Goal: Information Seeking & Learning: Find contact information

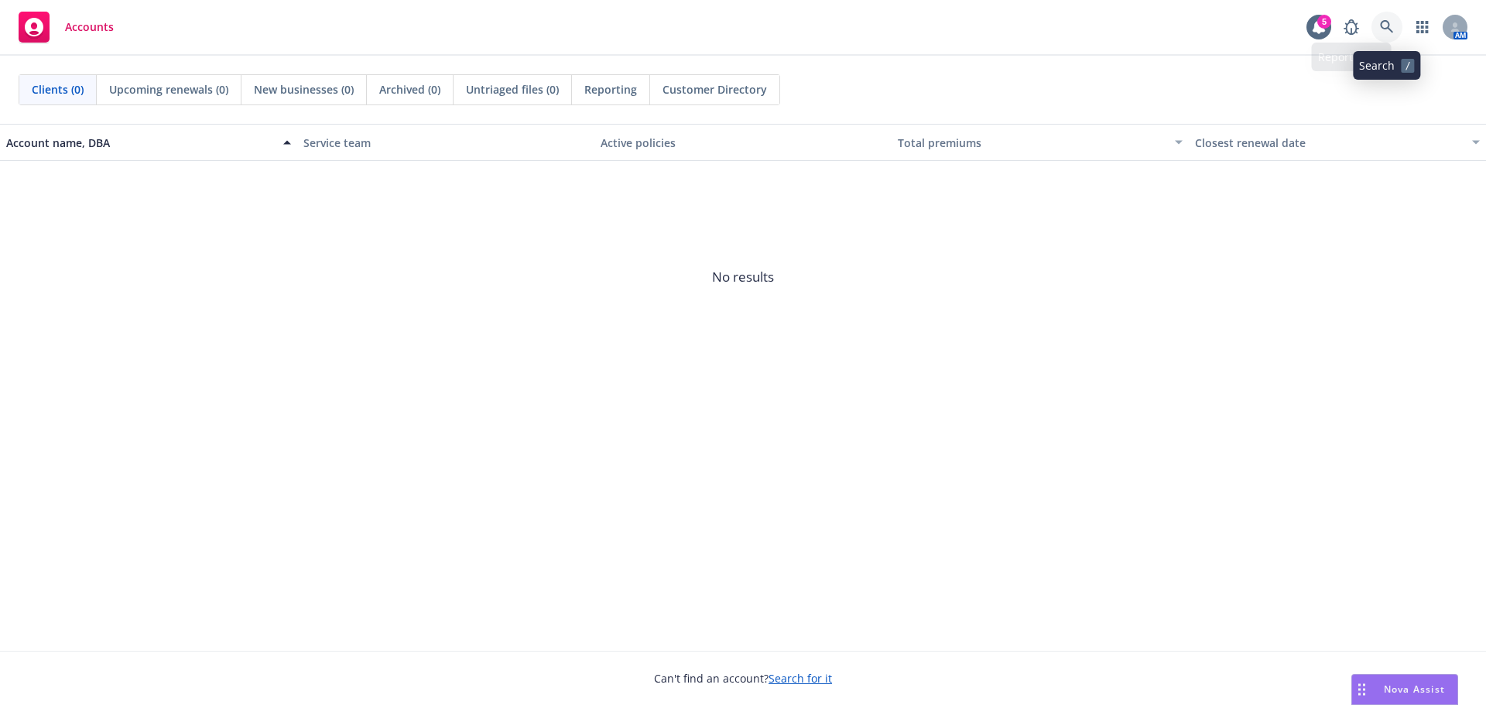
click at [1391, 18] on link at bounding box center [1387, 27] width 31 height 31
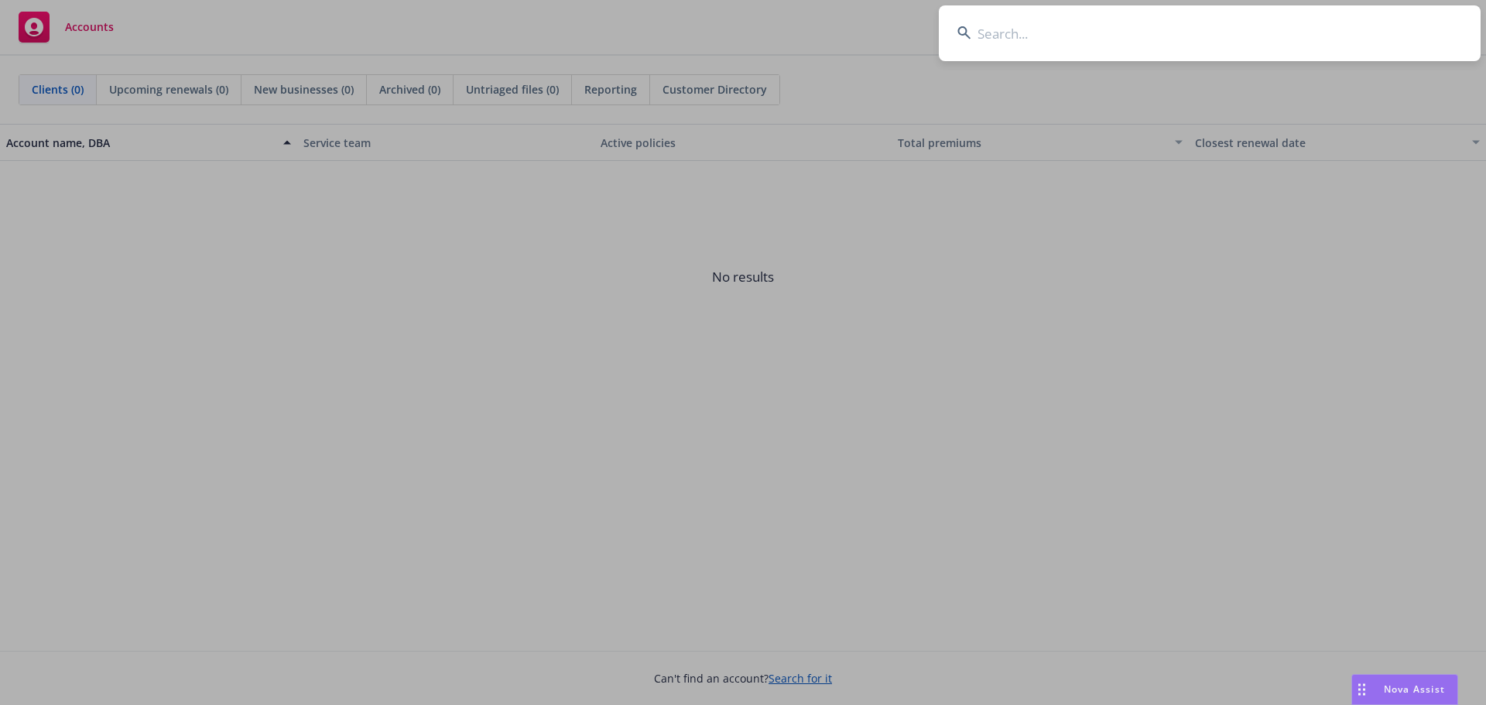
click at [1314, 35] on input at bounding box center [1210, 33] width 542 height 56
type input "1password"
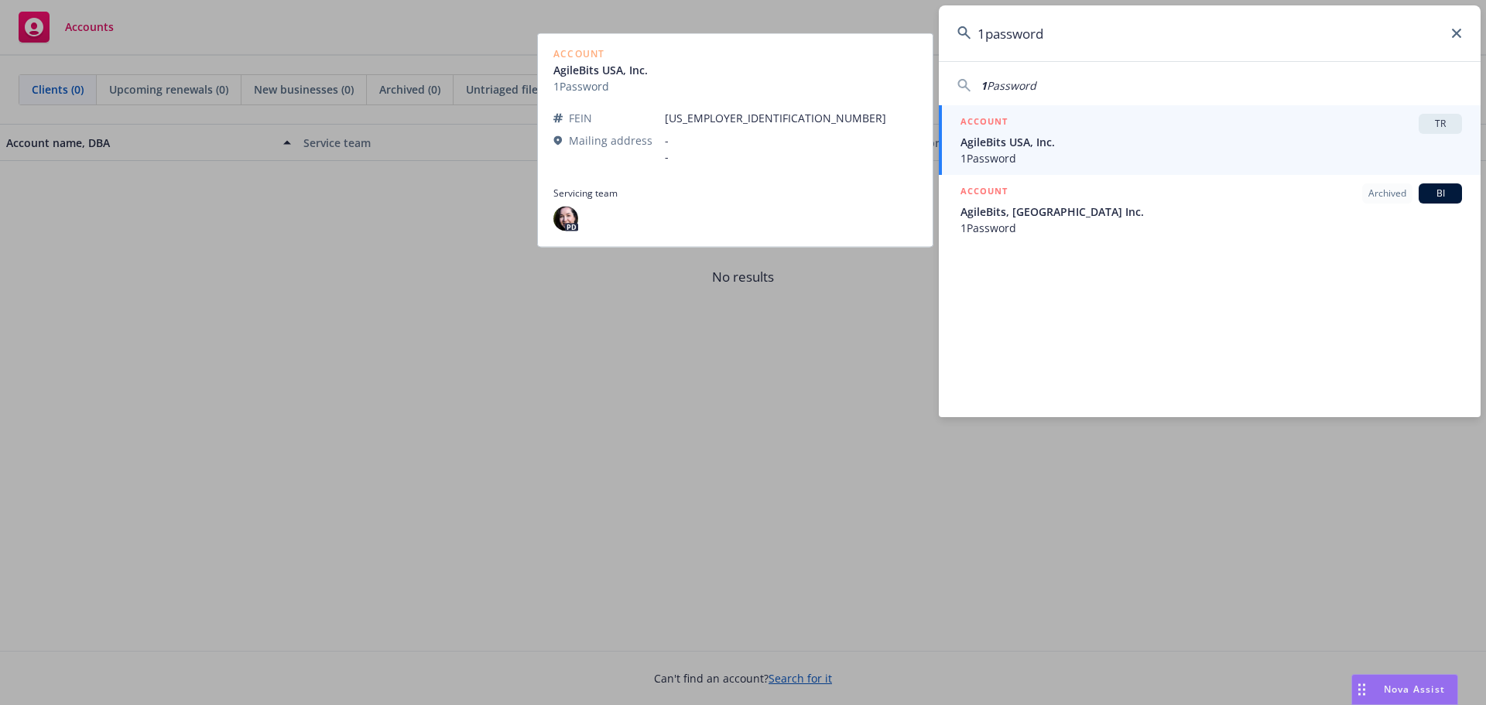
click at [1103, 140] on span "AgileBits USA, Inc." at bounding box center [1212, 142] width 502 height 16
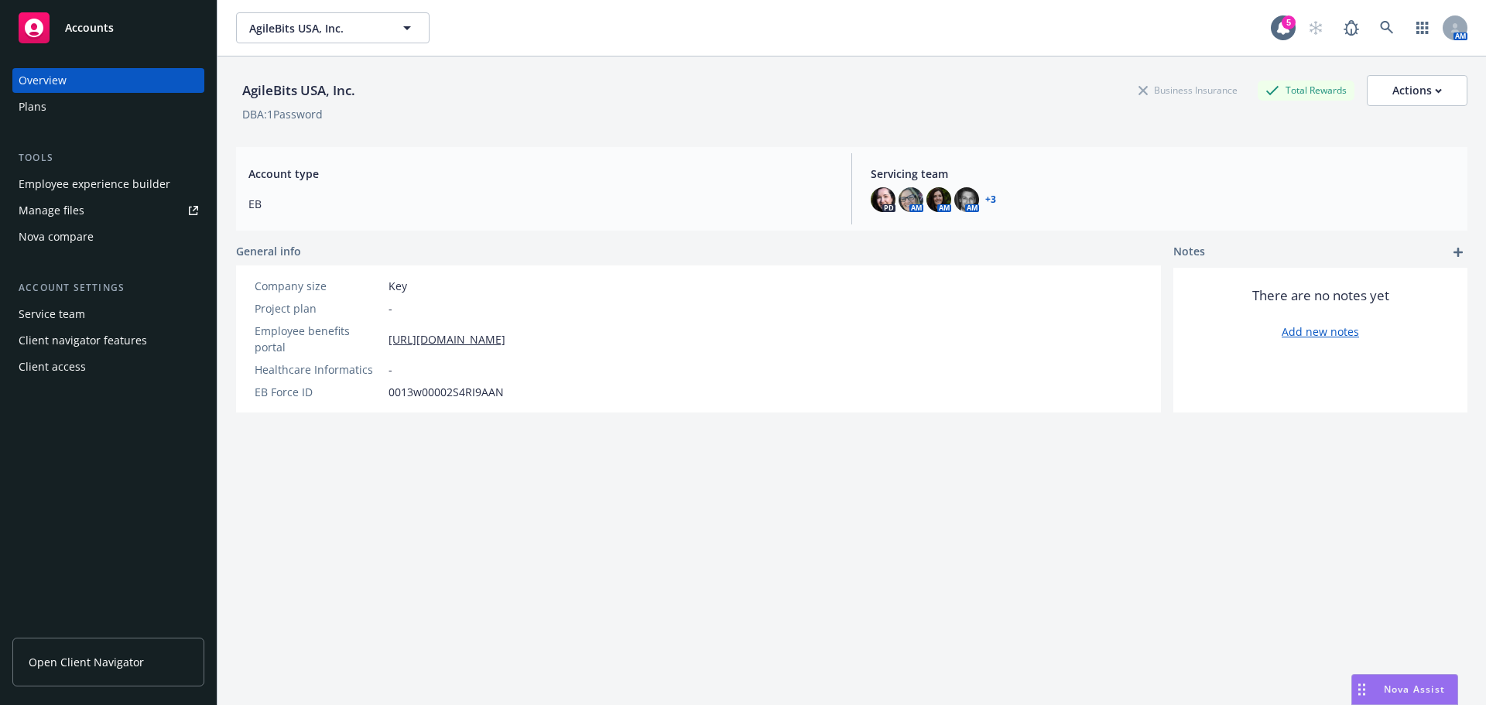
click at [99, 656] on span "Open Client Navigator" at bounding box center [86, 662] width 115 height 16
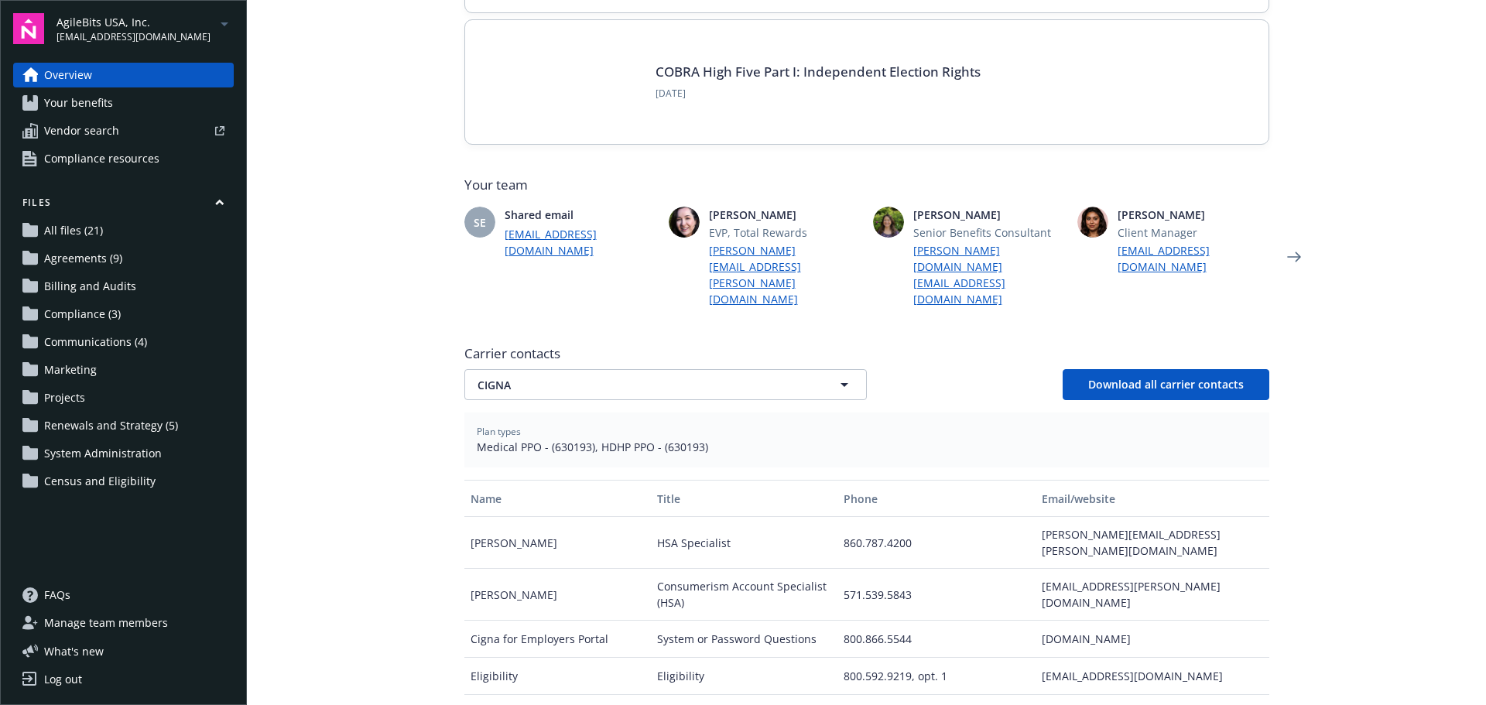
scroll to position [387, 0]
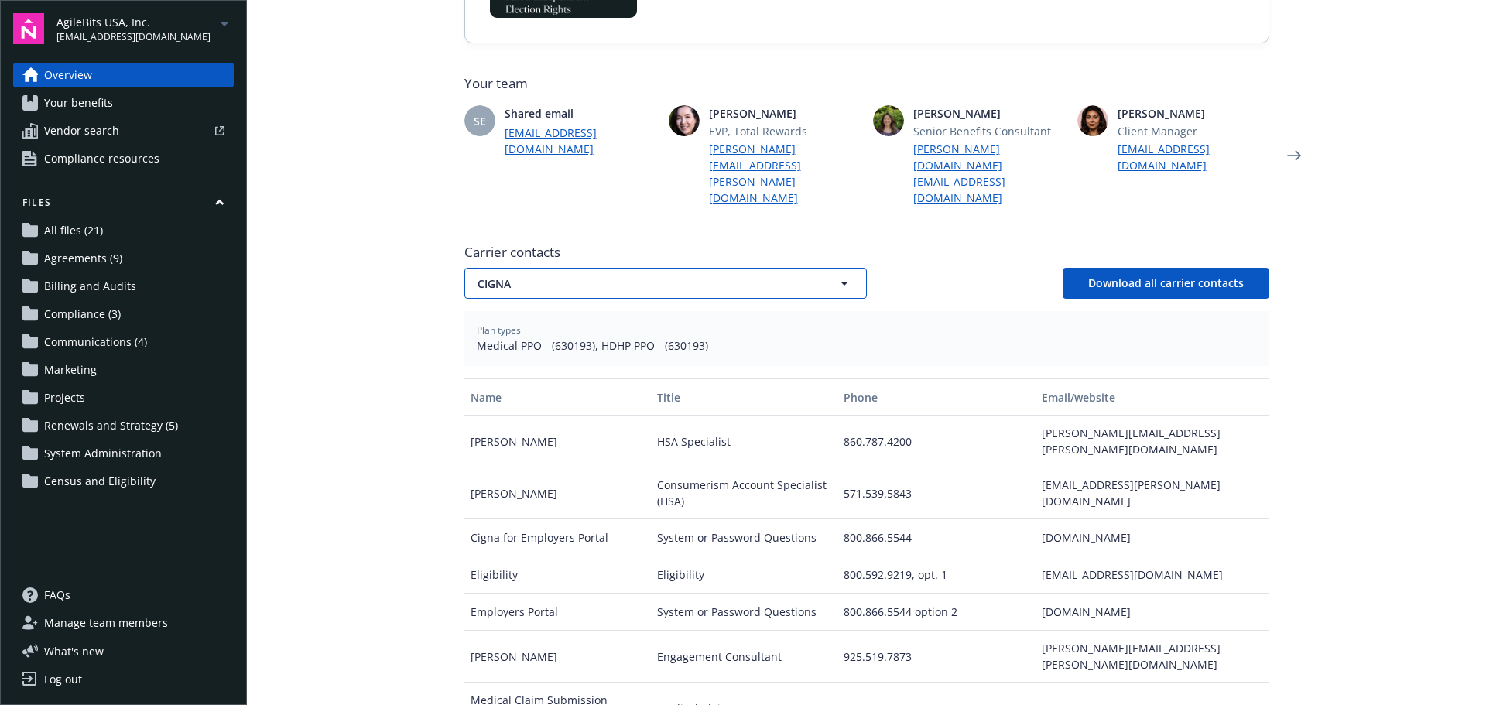
click at [621, 268] on button "CIGNA" at bounding box center [665, 283] width 403 height 31
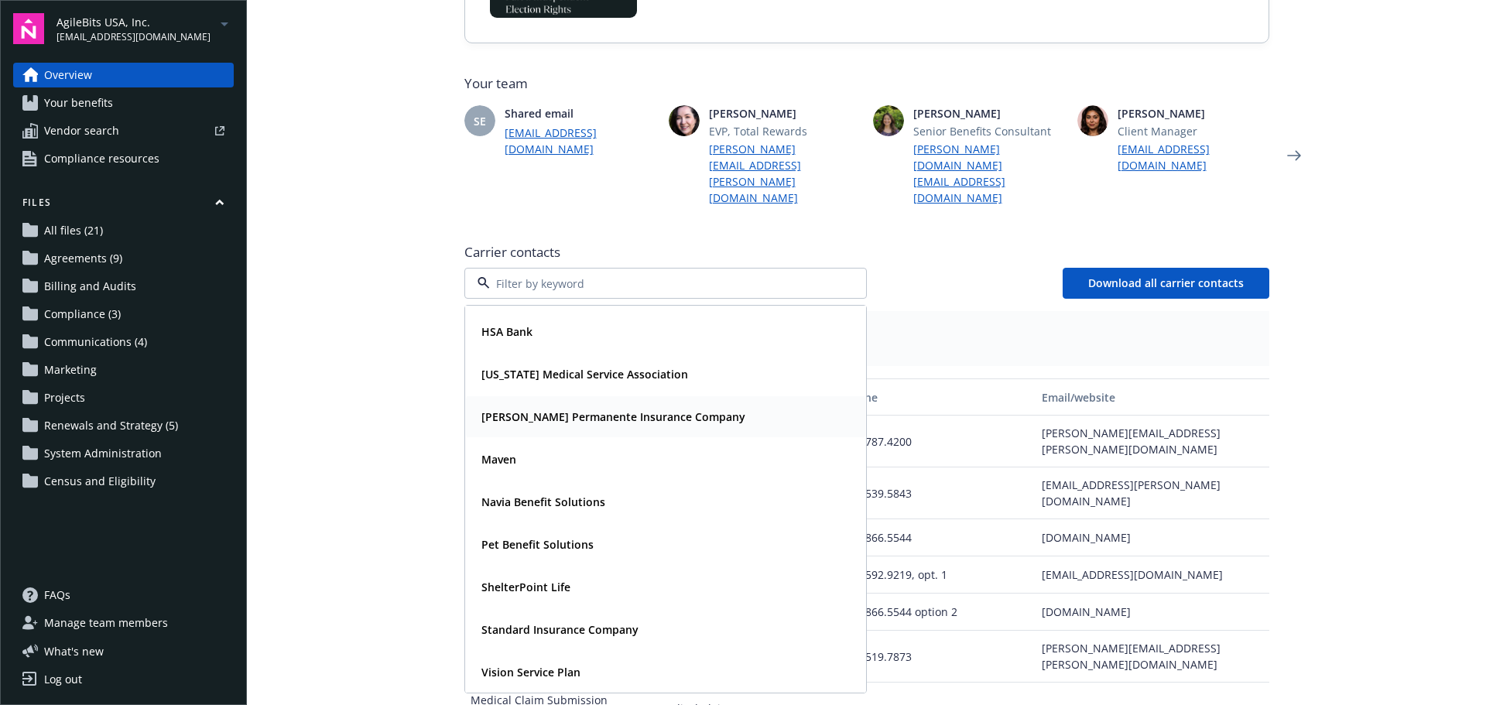
scroll to position [81, 0]
click at [546, 664] on strong "Vision Service Plan" at bounding box center [531, 671] width 99 height 15
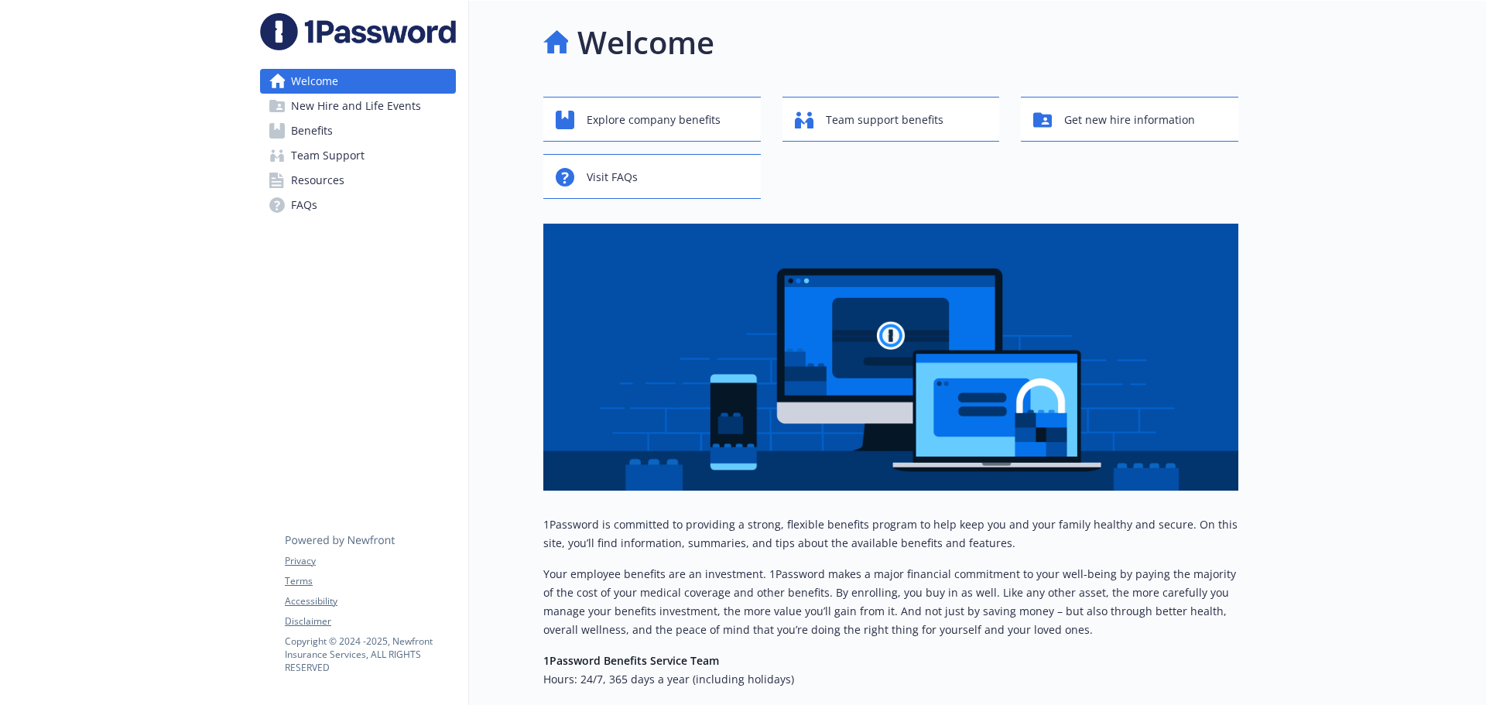
click at [315, 122] on span "Benefits" at bounding box center [312, 130] width 42 height 25
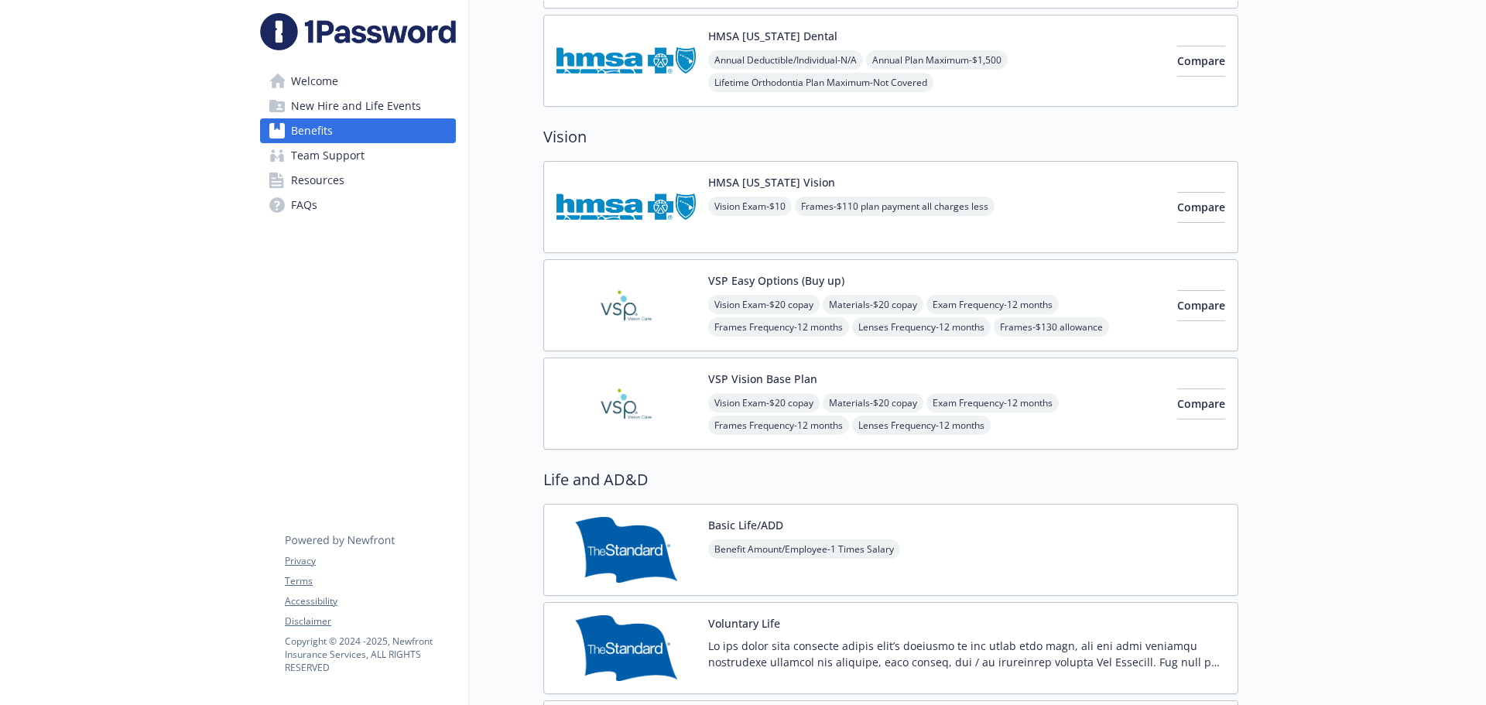
click at [618, 294] on img at bounding box center [626, 305] width 139 height 66
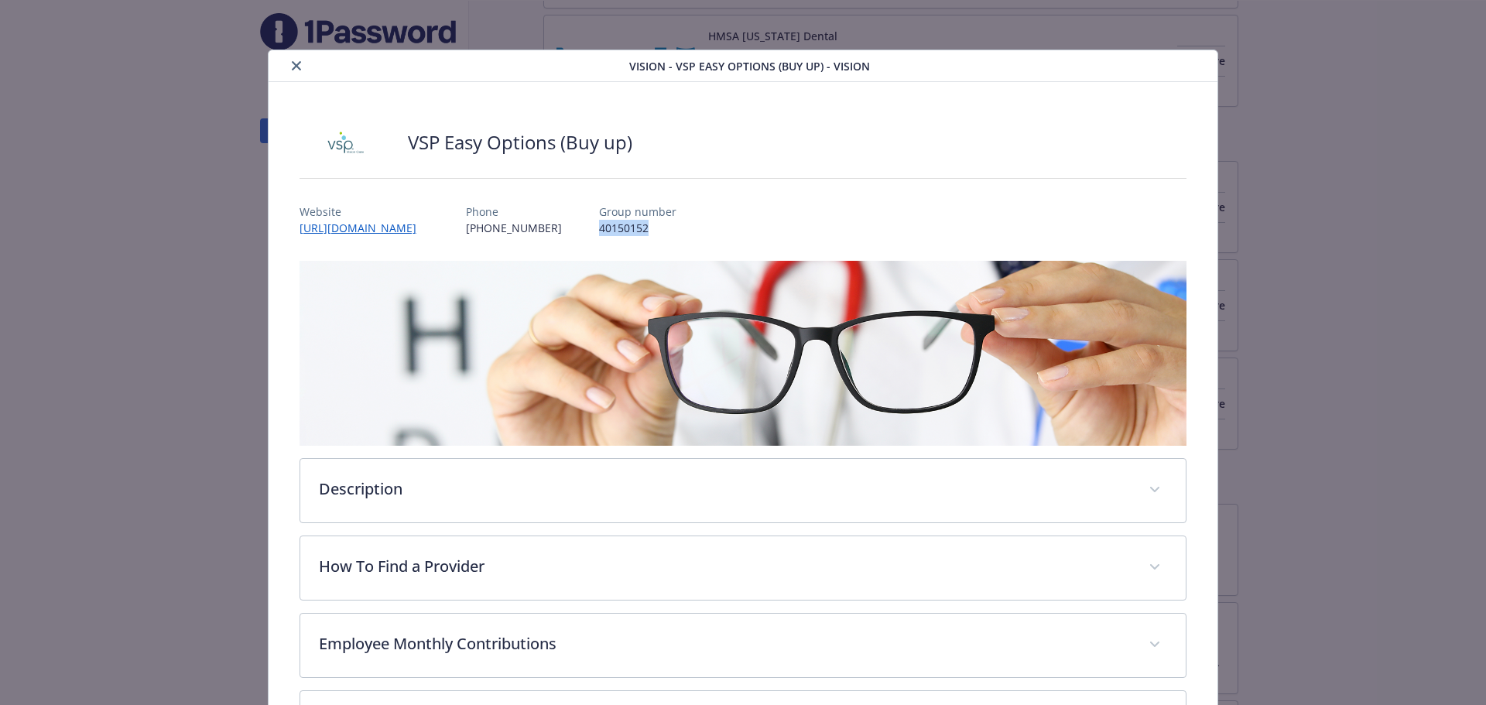
drag, startPoint x: 614, startPoint y: 227, endPoint x: 711, endPoint y: 225, distance: 97.6
click at [711, 225] on div "Website https://visionbenefits.vsp.com/ Phone (800) 877-7195 Group number 40150…" at bounding box center [744, 213] width 888 height 45
click at [632, 233] on p "40150152" at bounding box center [637, 228] width 77 height 16
drag, startPoint x: 616, startPoint y: 231, endPoint x: 678, endPoint y: 231, distance: 61.9
click at [677, 231] on p "40150152" at bounding box center [637, 228] width 77 height 16
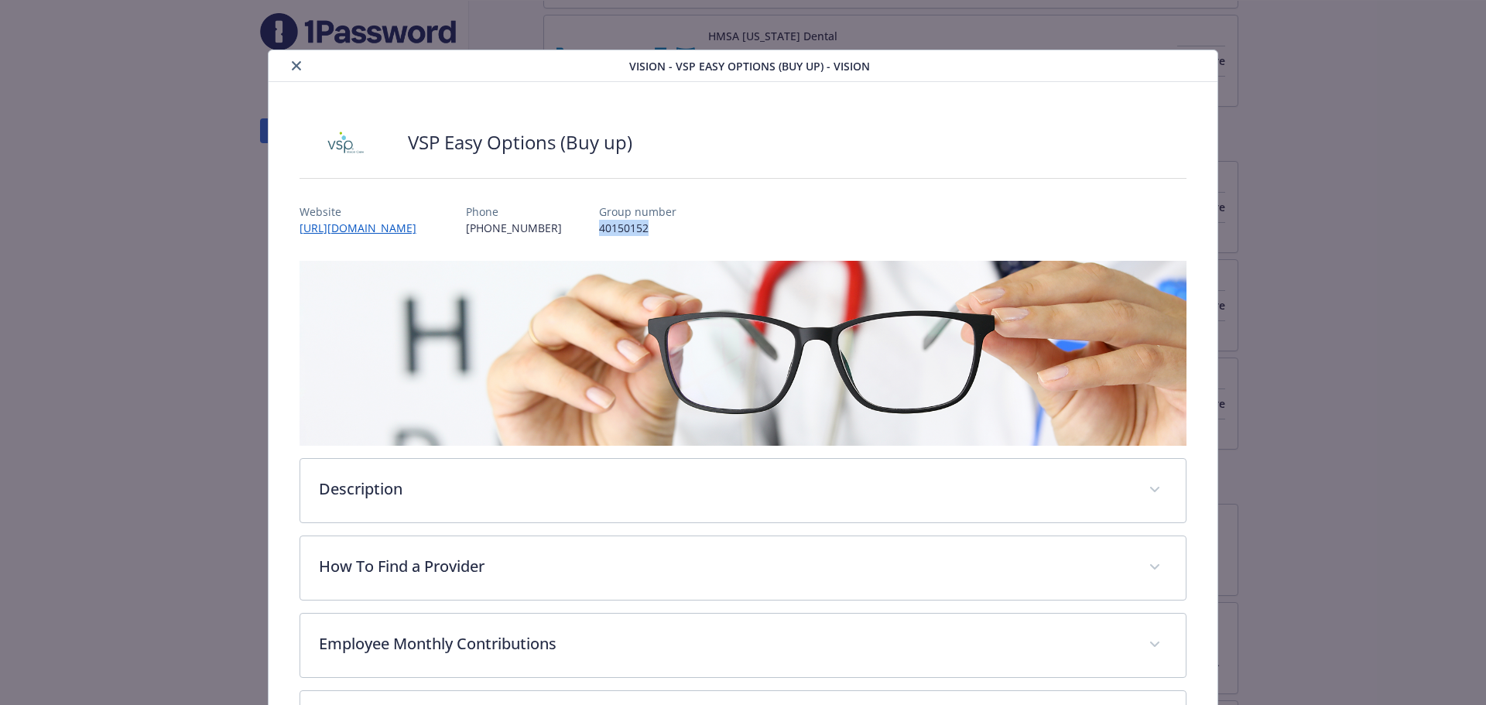
click at [294, 70] on icon "close" at bounding box center [296, 65] width 9 height 9
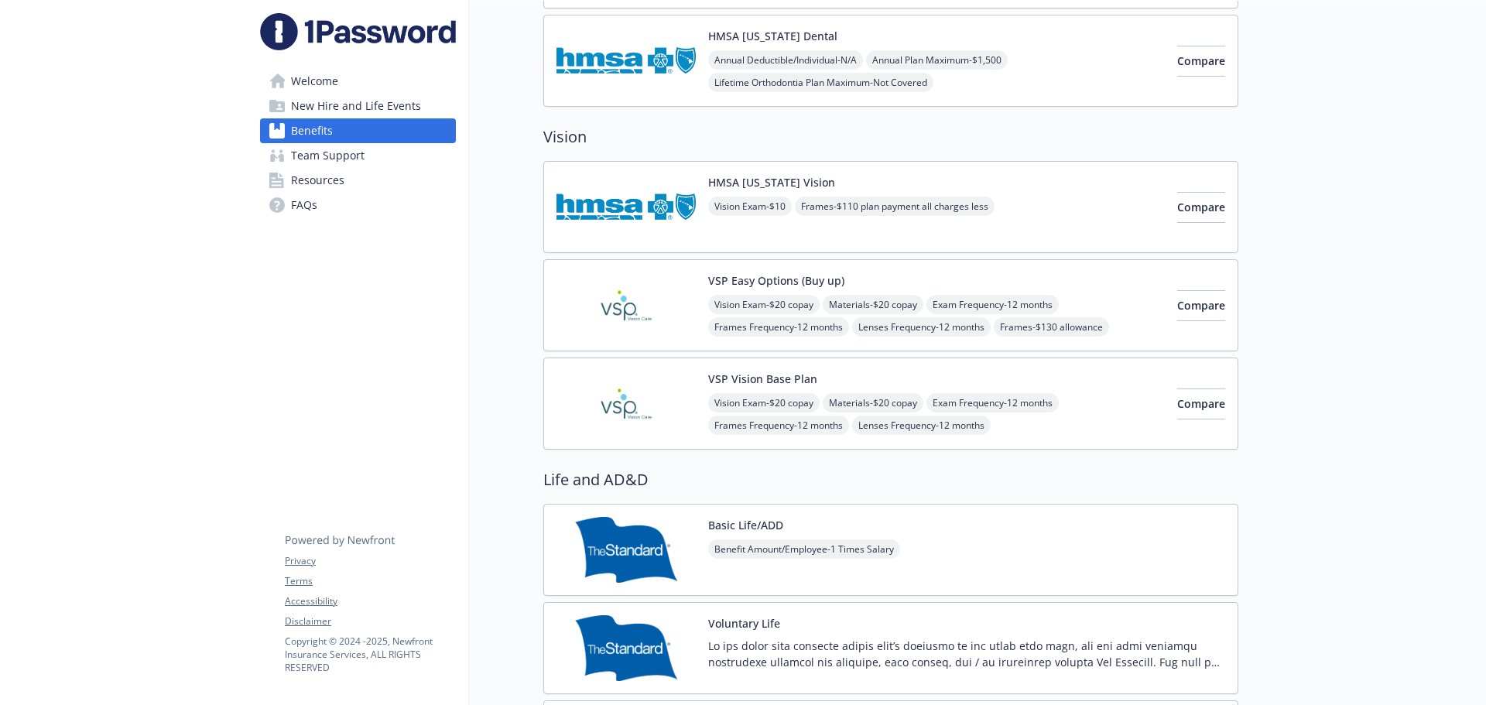
click at [611, 320] on img at bounding box center [626, 305] width 139 height 66
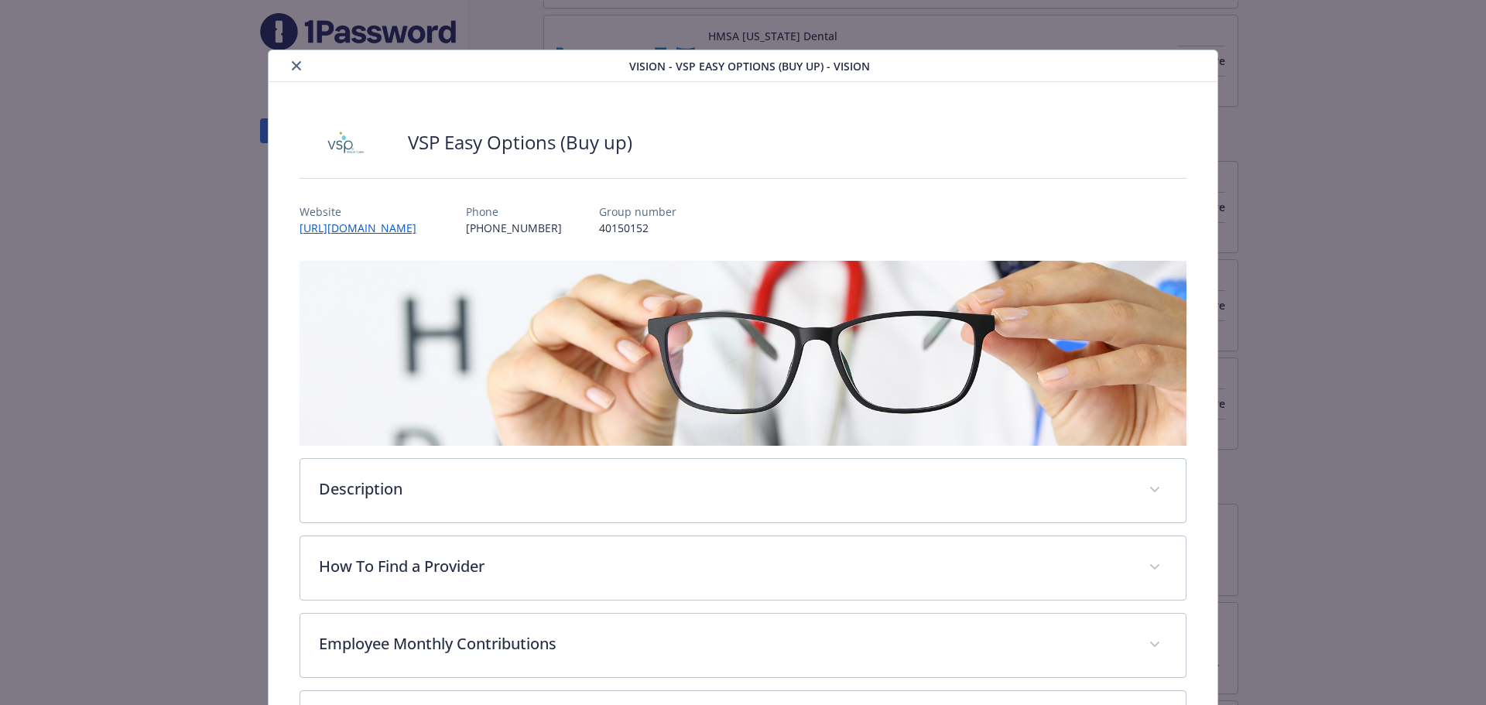
scroll to position [46, 0]
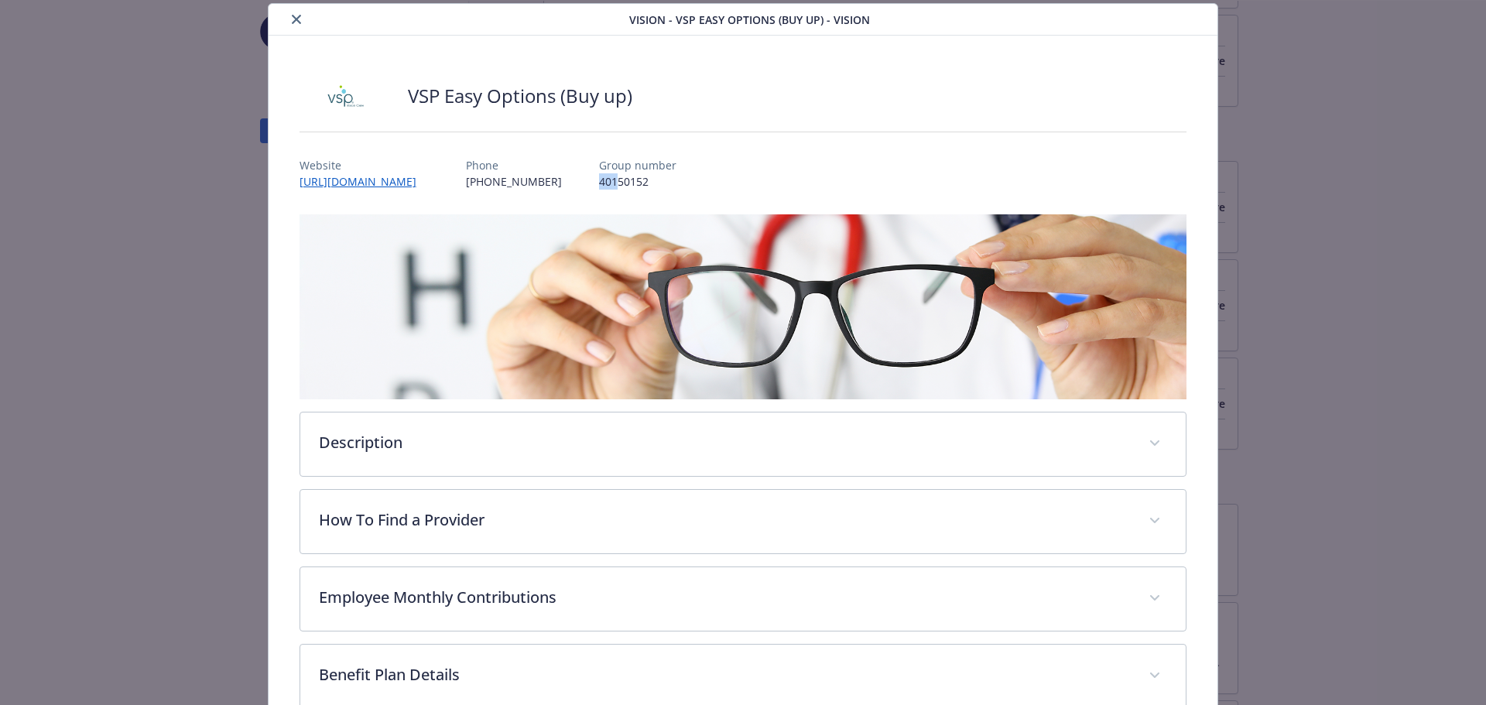
drag, startPoint x: 616, startPoint y: 183, endPoint x: 632, endPoint y: 180, distance: 15.8
click at [632, 180] on p "40150152" at bounding box center [637, 181] width 77 height 16
click at [670, 184] on p "40150152" at bounding box center [637, 181] width 77 height 16
drag, startPoint x: 670, startPoint y: 184, endPoint x: 612, endPoint y: 183, distance: 58.1
click at [612, 183] on div "Website https://visionbenefits.vsp.com/ Phone (800) 877-7195 Group number 40150…" at bounding box center [744, 167] width 888 height 45
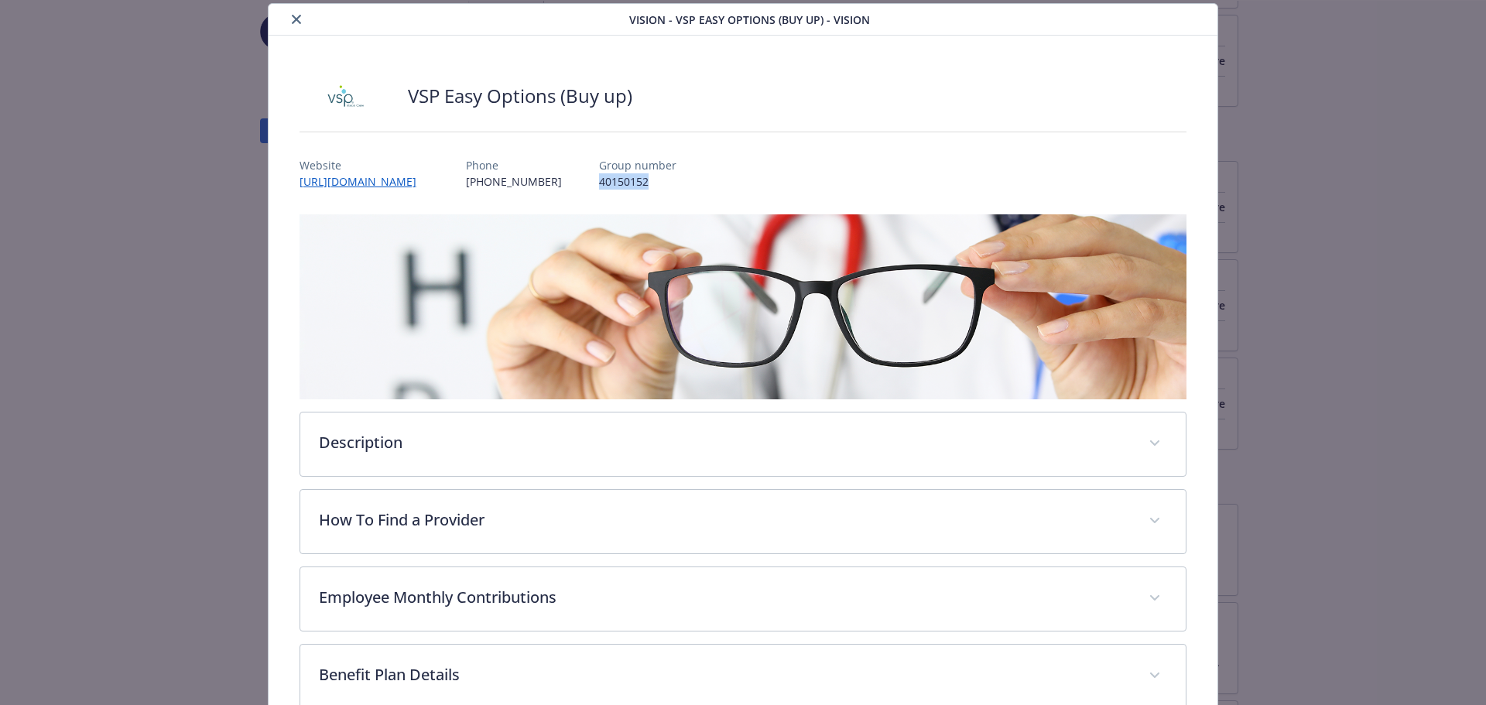
click at [670, 183] on p "40150152" at bounding box center [637, 181] width 77 height 16
drag, startPoint x: 666, startPoint y: 183, endPoint x: 613, endPoint y: 187, distance: 52.8
click at [613, 187] on div "Website https://visionbenefits.vsp.com/ Phone (800) 877-7195 Group number 40150…" at bounding box center [744, 167] width 888 height 45
